Goal: Task Accomplishment & Management: Complete application form

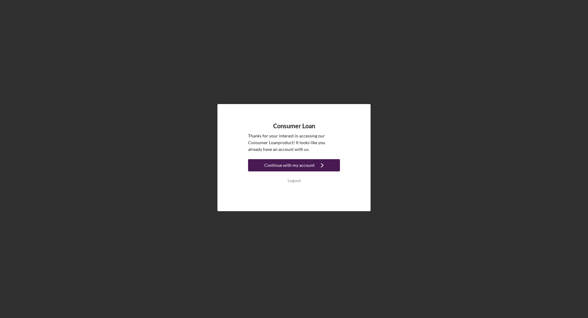
click at [282, 166] on div "Continue with my account" at bounding box center [290, 165] width 50 height 12
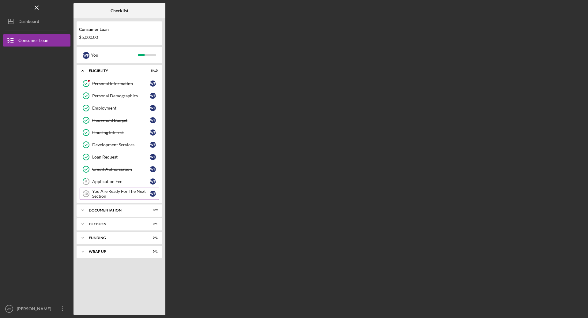
click at [122, 192] on div "You Are Ready For The Next Section" at bounding box center [121, 194] width 58 height 10
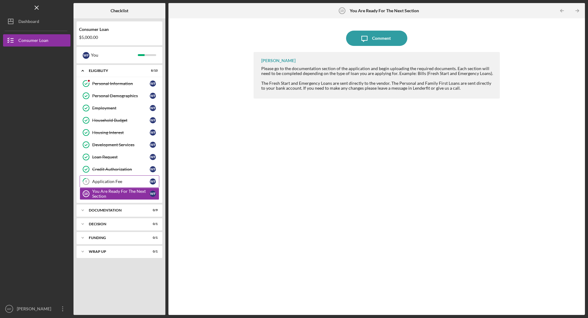
click at [117, 184] on div "Application Fee" at bounding box center [121, 181] width 58 height 5
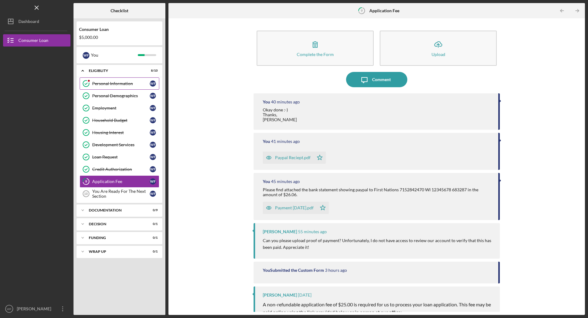
click at [96, 85] on div "Personal Information" at bounding box center [121, 83] width 58 height 5
